Goal: Navigation & Orientation: Go to known website

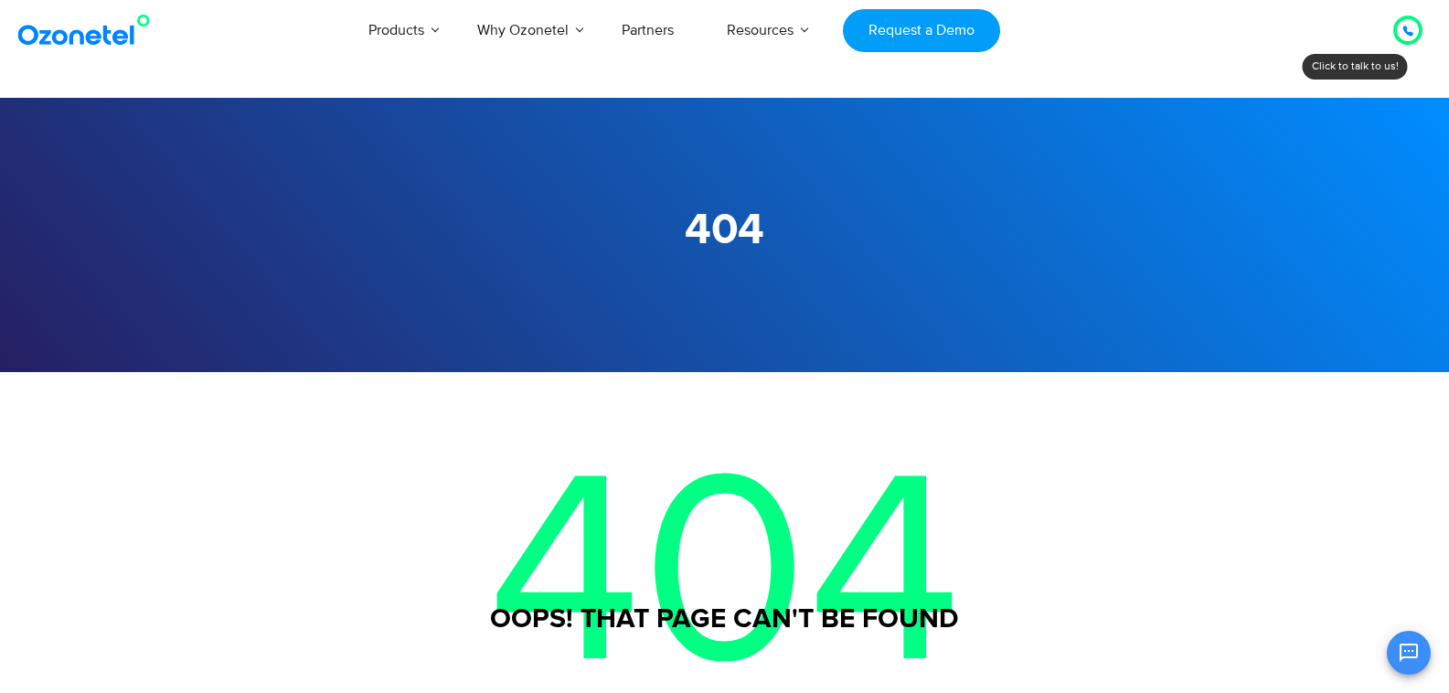
click at [515, 344] on section "404" at bounding box center [724, 235] width 1449 height 274
